Goal: Use online tool/utility: Utilize a website feature to perform a specific function

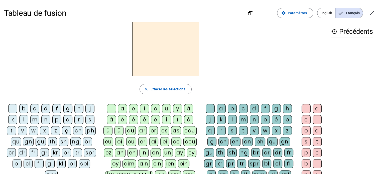
click at [24, 164] on div "cl" at bounding box center [28, 163] width 9 height 9
click at [124, 105] on div "a" at bounding box center [122, 108] width 9 height 9
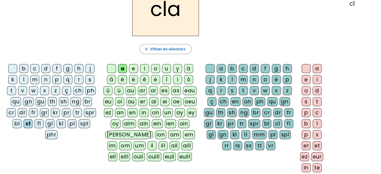
click at [246, 78] on div "m" at bounding box center [243, 79] width 9 height 9
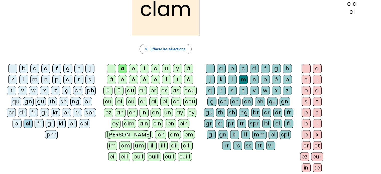
click at [307, 76] on div "e" at bounding box center [306, 79] width 9 height 9
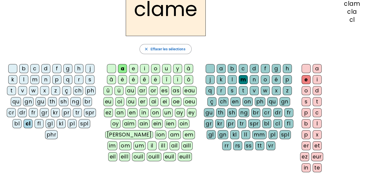
click at [23, 79] on div "l" at bounding box center [23, 79] width 9 height 9
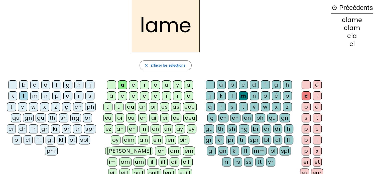
scroll to position [23, 0]
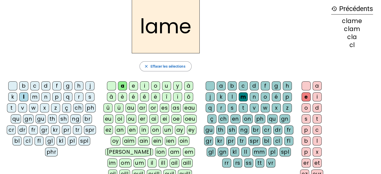
click at [45, 84] on div "d" at bounding box center [45, 85] width 9 height 9
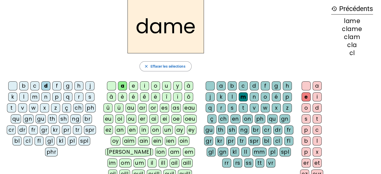
click at [35, 84] on div "c" at bounding box center [34, 85] width 9 height 9
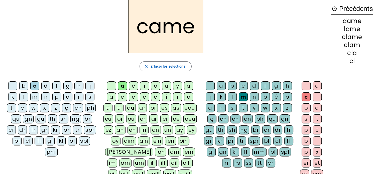
click at [258, 95] on div "n" at bounding box center [254, 97] width 9 height 9
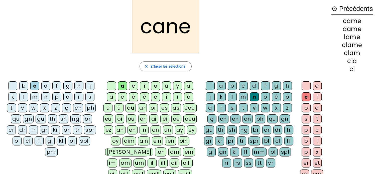
click at [278, 84] on div "g" at bounding box center [276, 85] width 9 height 9
click at [56, 96] on div "p" at bounding box center [56, 97] width 9 height 9
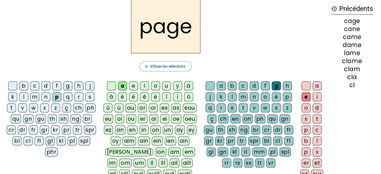
click at [91, 98] on div "s" at bounding box center [90, 97] width 9 height 9
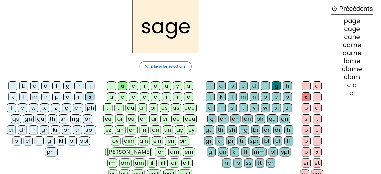
click at [38, 93] on div "m" at bounding box center [34, 97] width 9 height 9
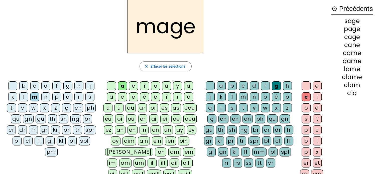
click at [168, 88] on div "u" at bounding box center [166, 85] width 9 height 9
click at [24, 95] on div "l" at bounding box center [23, 97] width 9 height 9
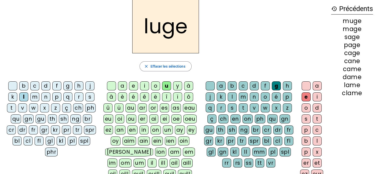
click at [253, 95] on div "n" at bounding box center [254, 97] width 9 height 9
